Goal: Transaction & Acquisition: Subscribe to service/newsletter

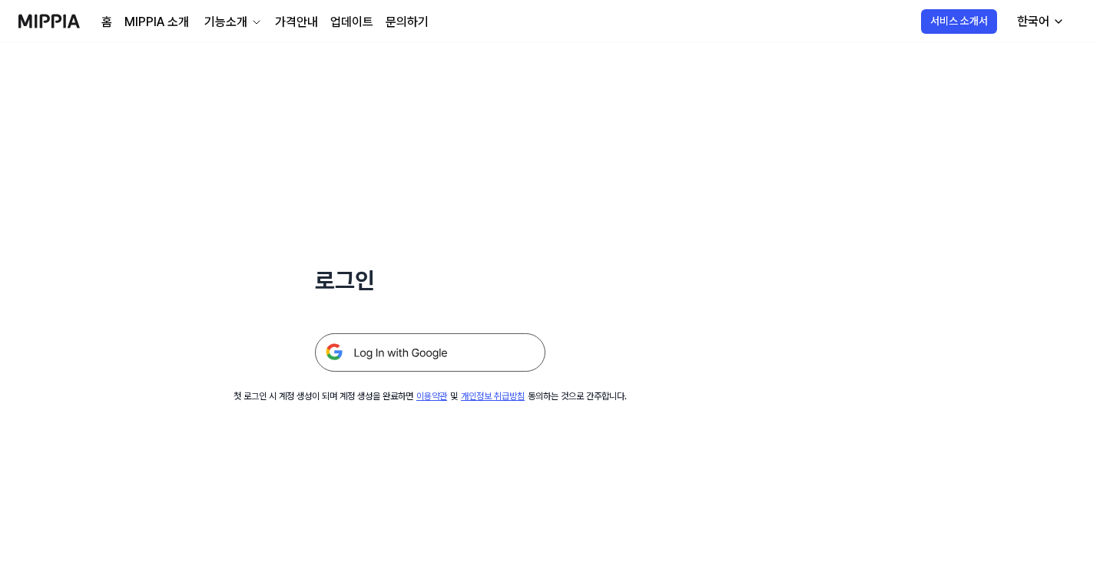
click at [470, 262] on div "로그인" at bounding box center [430, 207] width 230 height 329
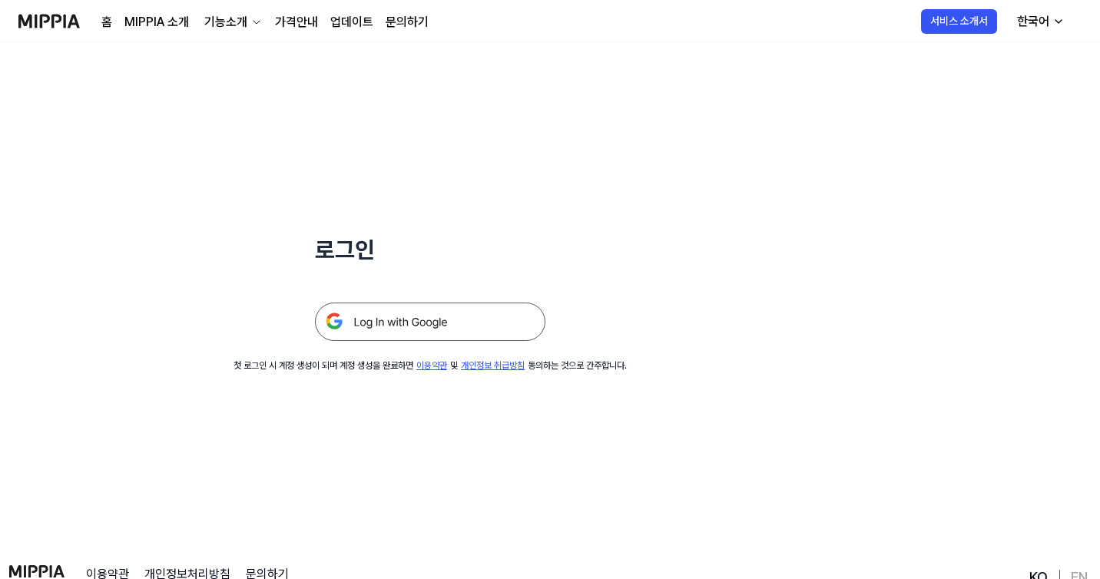
scroll to position [41, 0]
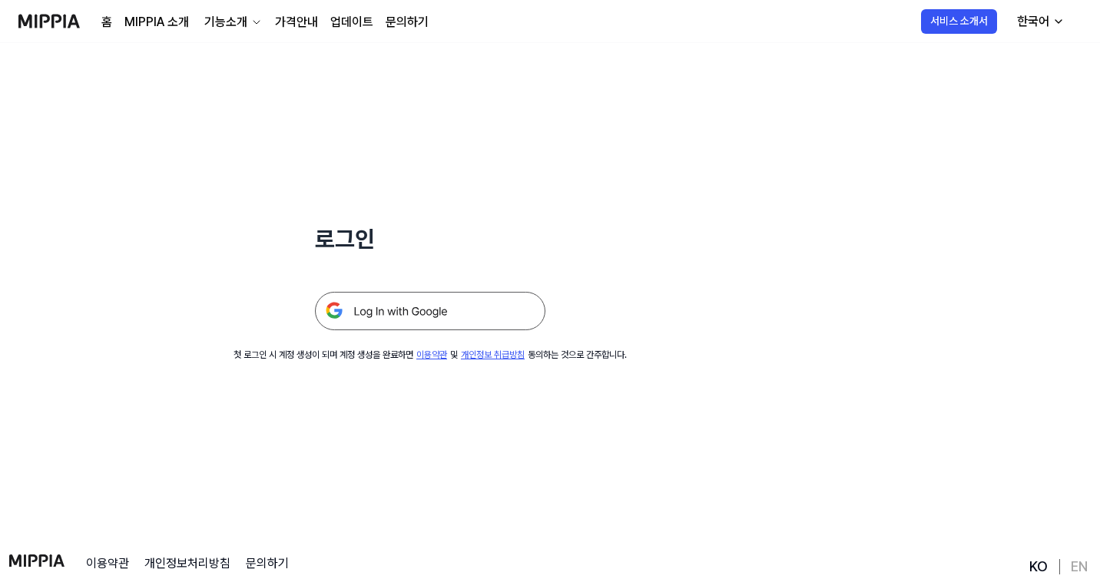
click at [450, 325] on img at bounding box center [430, 311] width 230 height 38
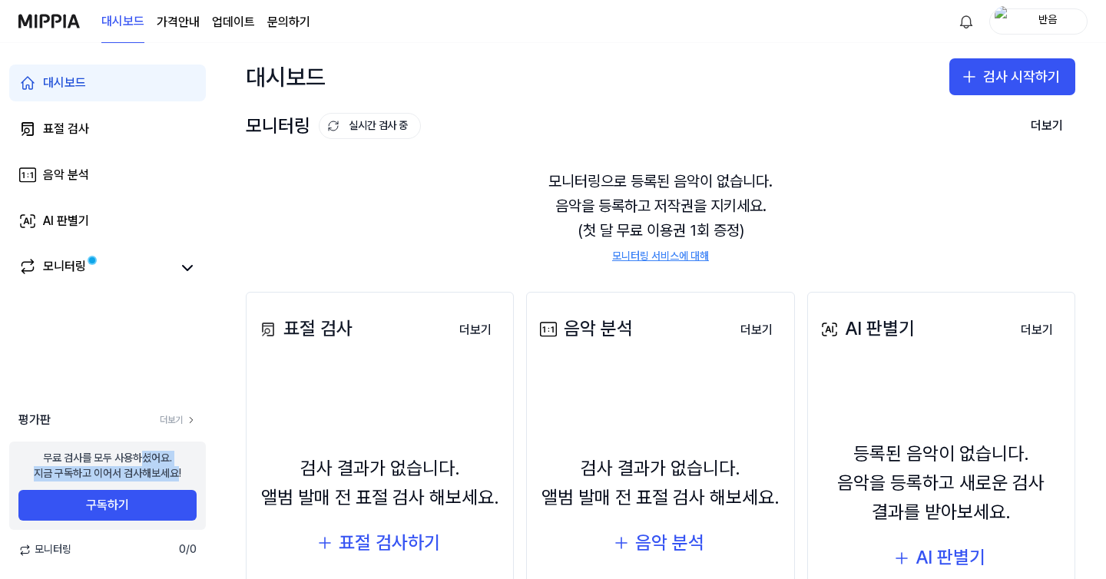
drag, startPoint x: 178, startPoint y: 473, endPoint x: 123, endPoint y: 451, distance: 59.6
click at [128, 455] on div "무료 검사를 모두 사용하셨어요. 지금 구독하고 이어서 검사해보세요!" at bounding box center [107, 466] width 147 height 30
click at [369, 203] on div "모니터링으로 등록된 음악이 없습니다. 음악을 등록하고 저작권을 지키세요. (첫 달 무료 이용권 1회 증정) 모니터링 서비스에 대해" at bounding box center [660, 216] width 829 height 132
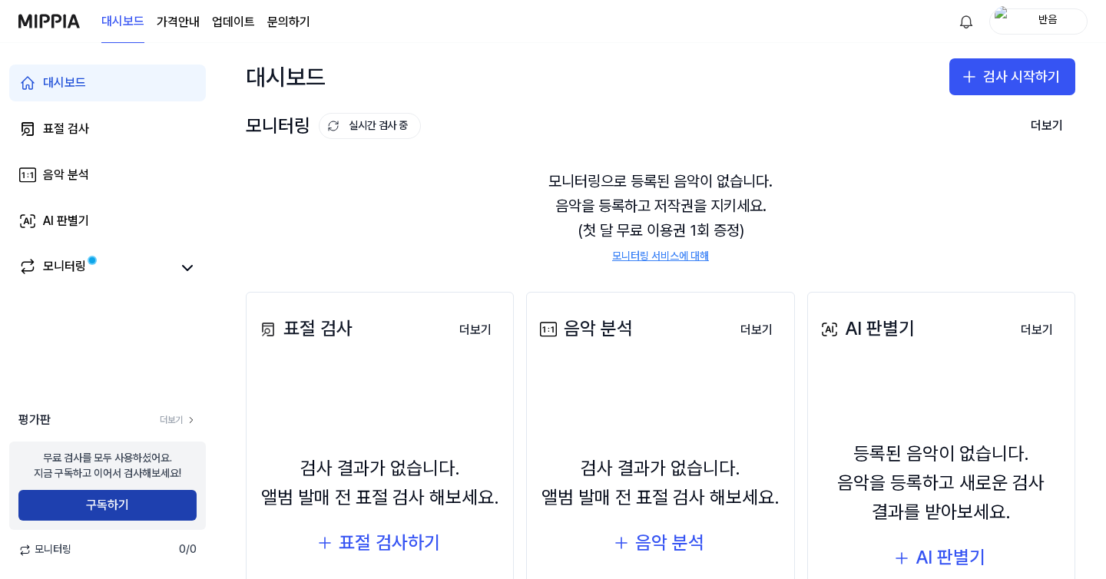
click at [127, 501] on button "구독하기" at bounding box center [107, 505] width 178 height 31
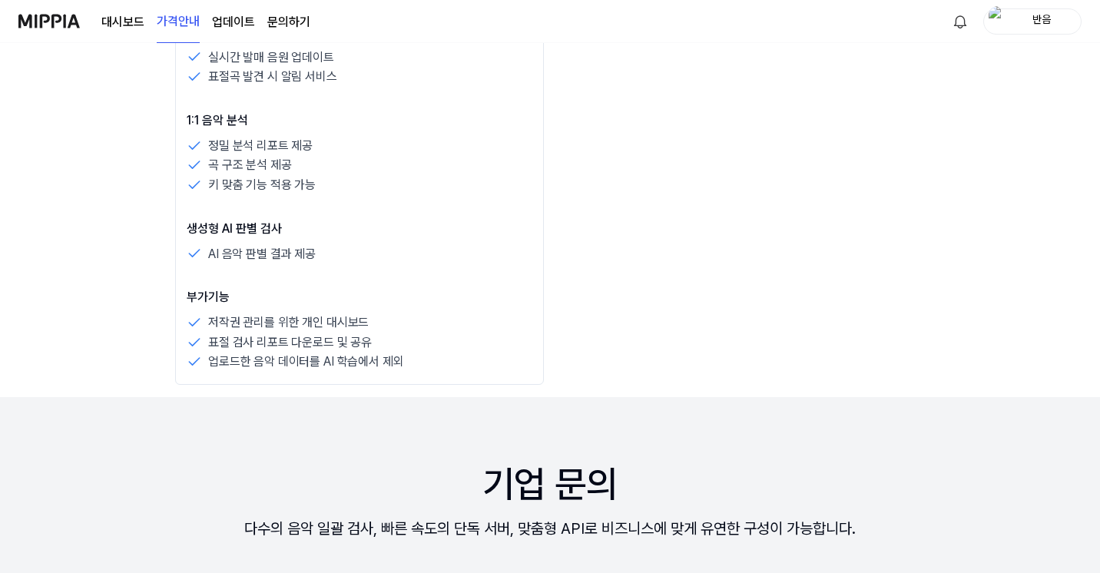
scroll to position [1520, 5]
